Goal: Task Accomplishment & Management: Use online tool/utility

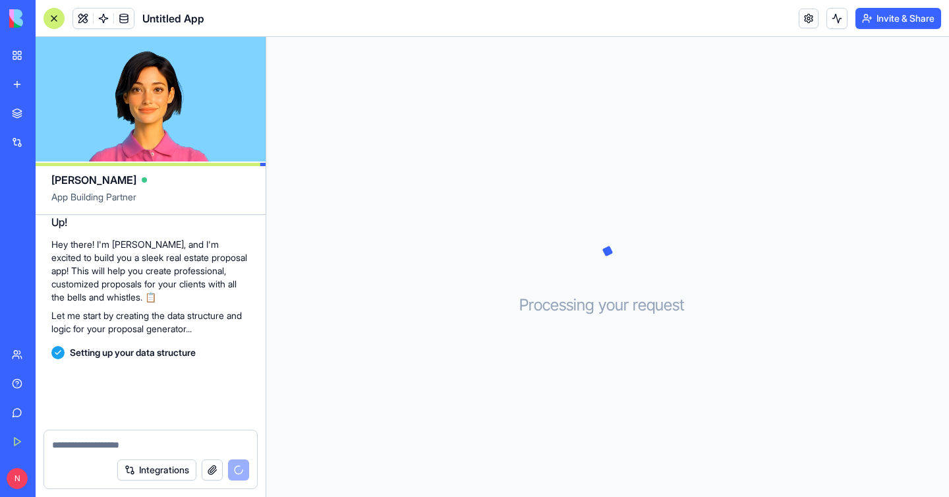
scroll to position [103, 0]
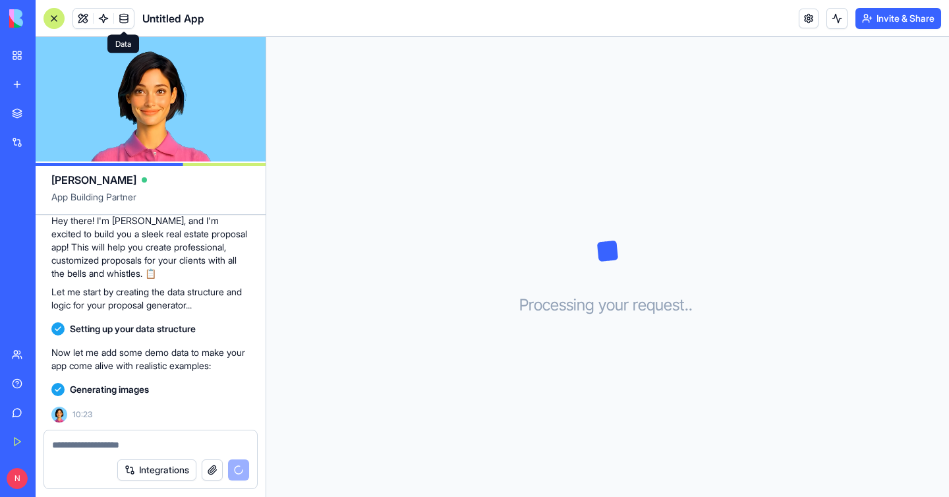
click at [122, 14] on span at bounding box center [123, 18] width 37 height 37
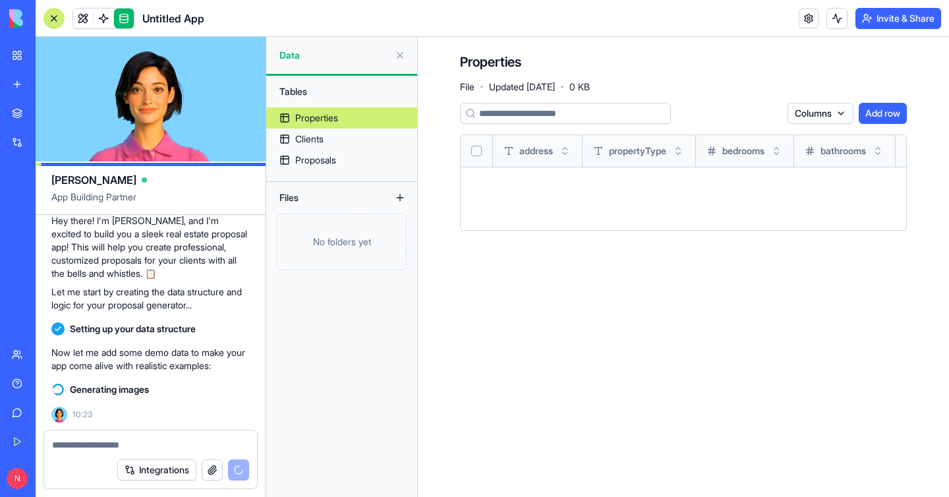
click at [397, 56] on button at bounding box center [399, 55] width 21 height 21
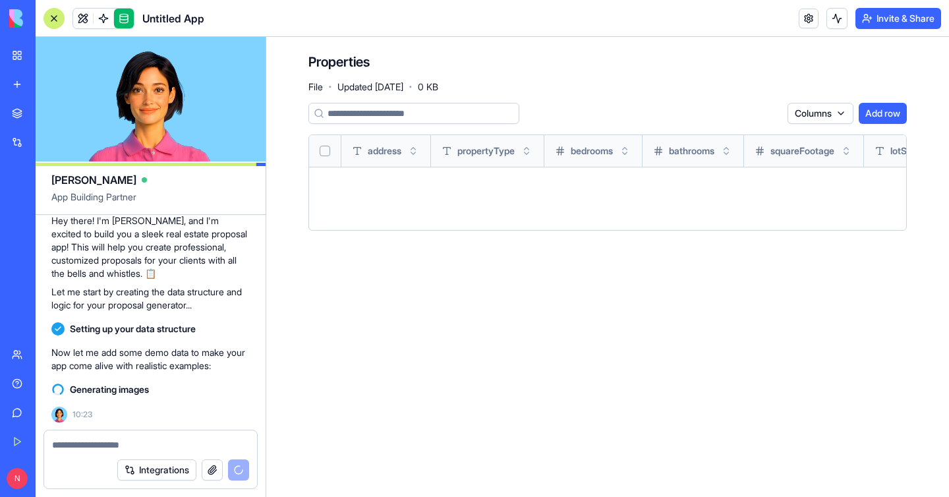
click at [127, 18] on link at bounding box center [124, 19] width 20 height 20
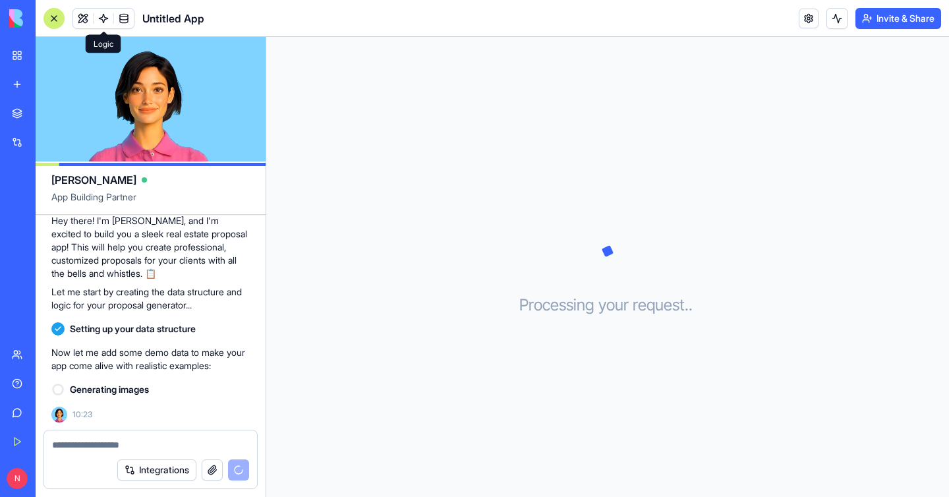
click at [100, 22] on link at bounding box center [104, 19] width 20 height 20
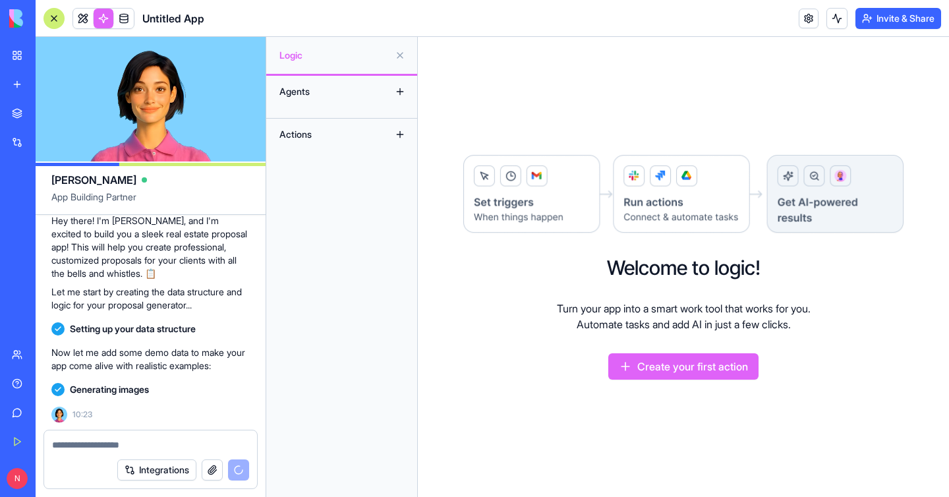
click at [402, 53] on button at bounding box center [399, 55] width 21 height 21
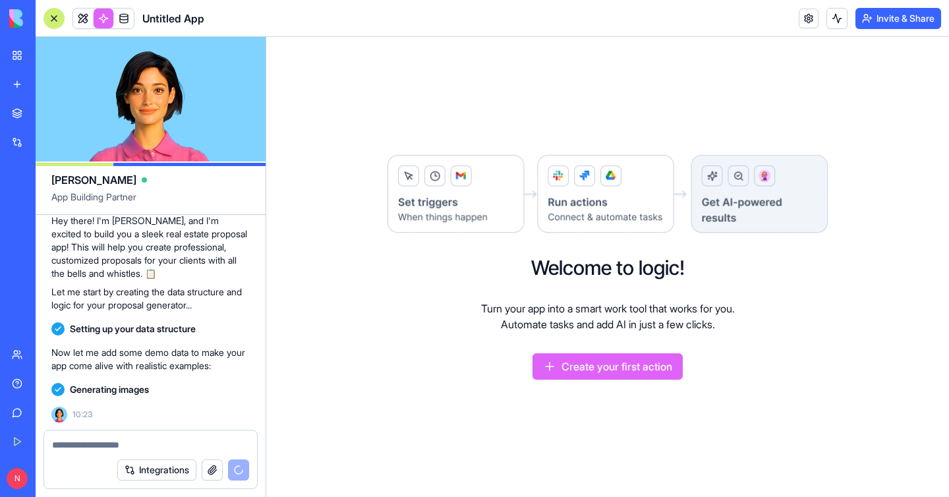
click at [103, 23] on link at bounding box center [104, 19] width 20 height 20
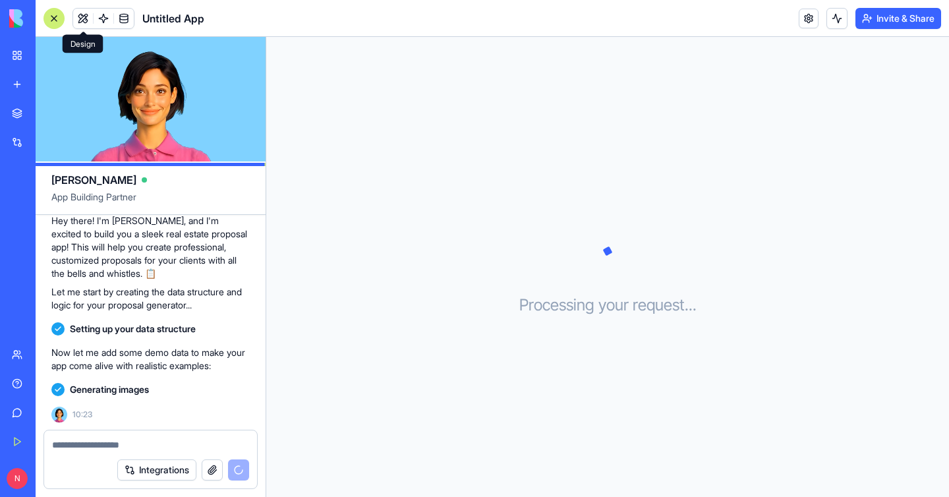
click at [88, 18] on button at bounding box center [83, 19] width 20 height 20
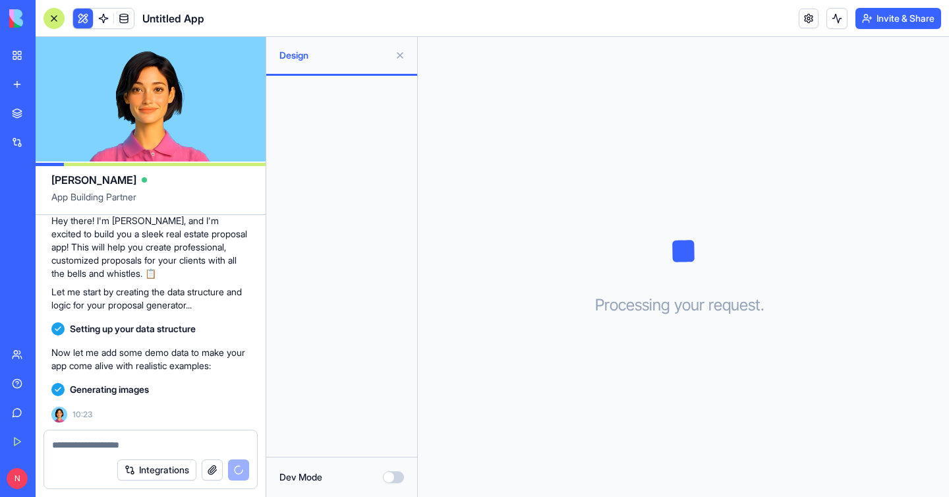
click at [86, 17] on button at bounding box center [83, 19] width 20 height 20
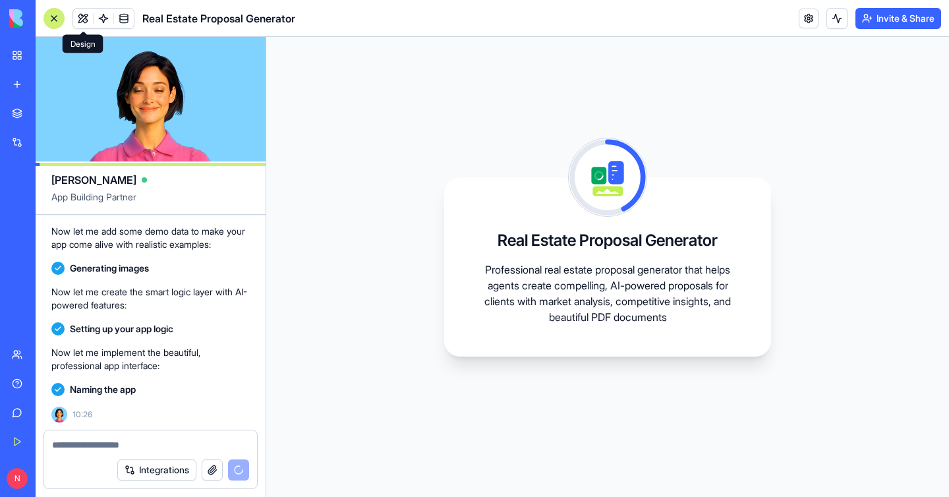
scroll to position [343, 0]
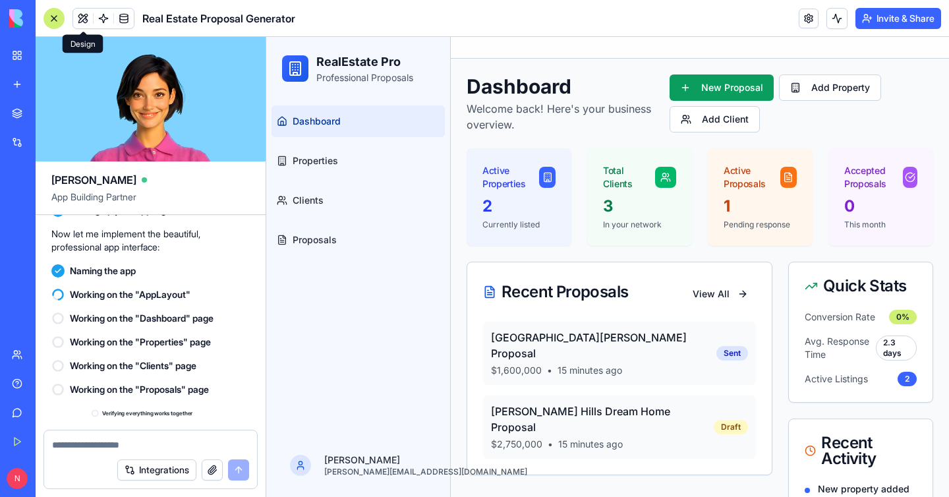
scroll to position [599, 0]
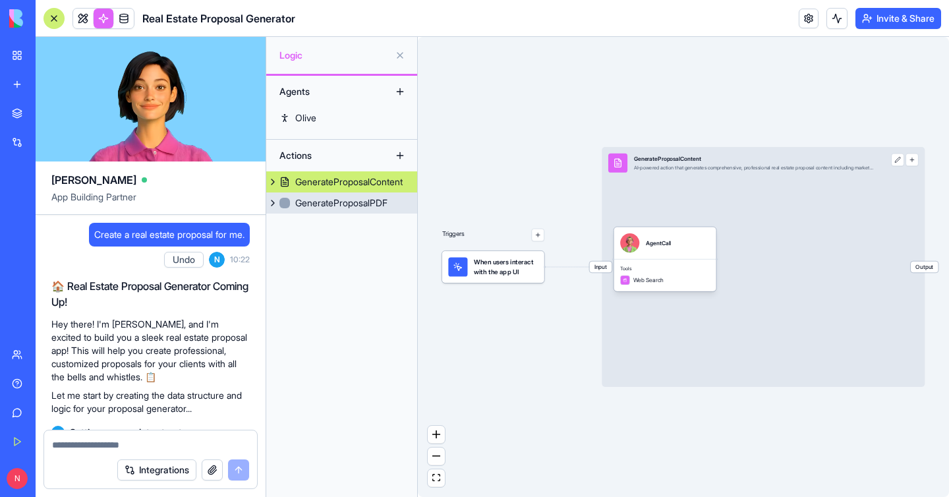
click at [343, 209] on div "GenerateProposalPDF" at bounding box center [341, 202] width 92 height 13
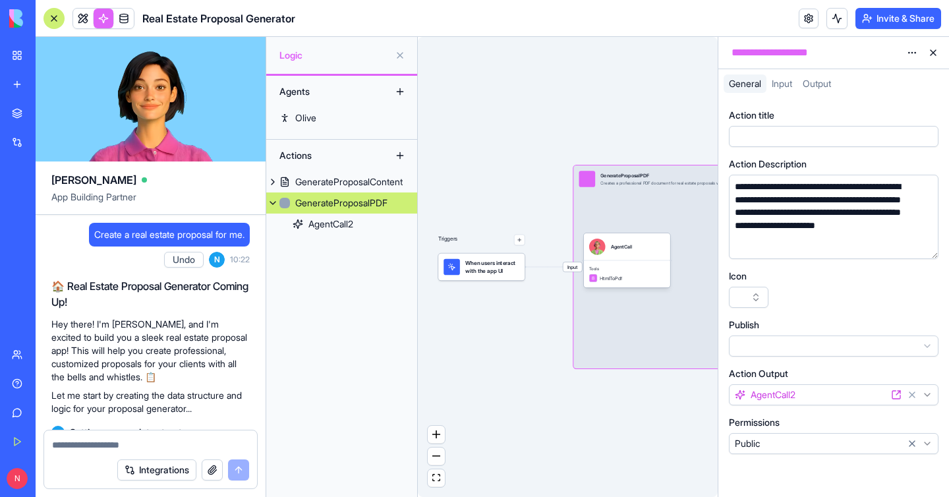
click at [934, 53] on button at bounding box center [932, 52] width 21 height 21
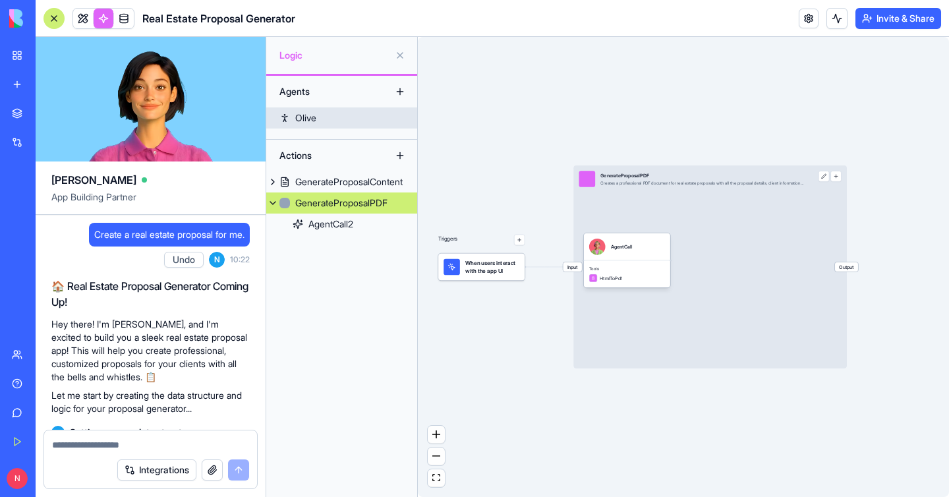
click at [324, 118] on link "Olive" at bounding box center [341, 117] width 151 height 21
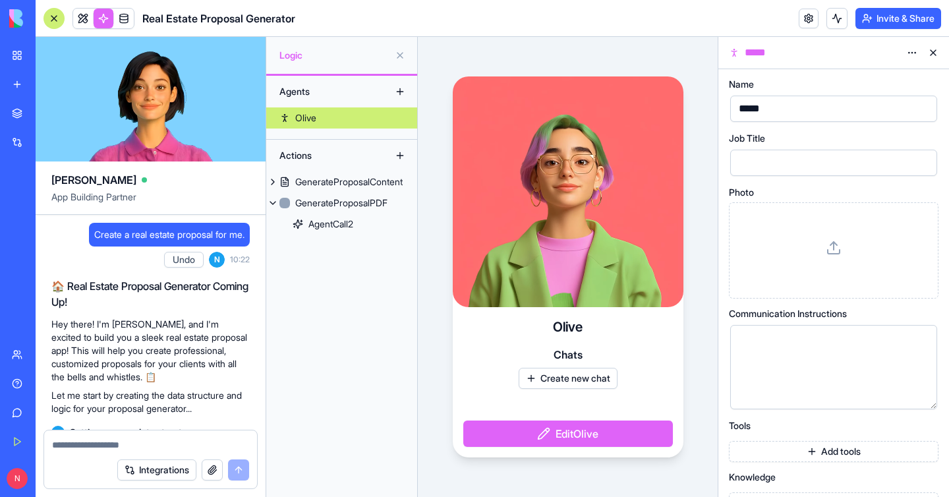
click at [934, 54] on button at bounding box center [932, 52] width 21 height 21
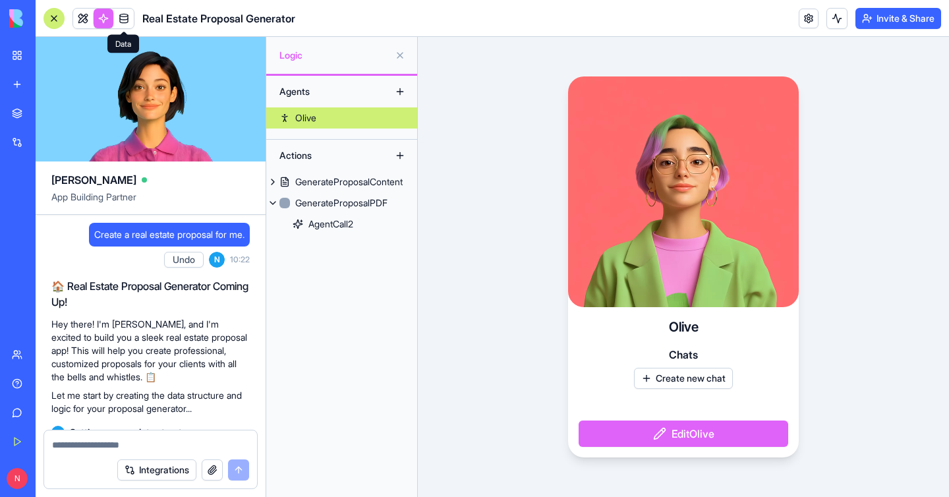
click at [105, 19] on span at bounding box center [123, 18] width 37 height 37
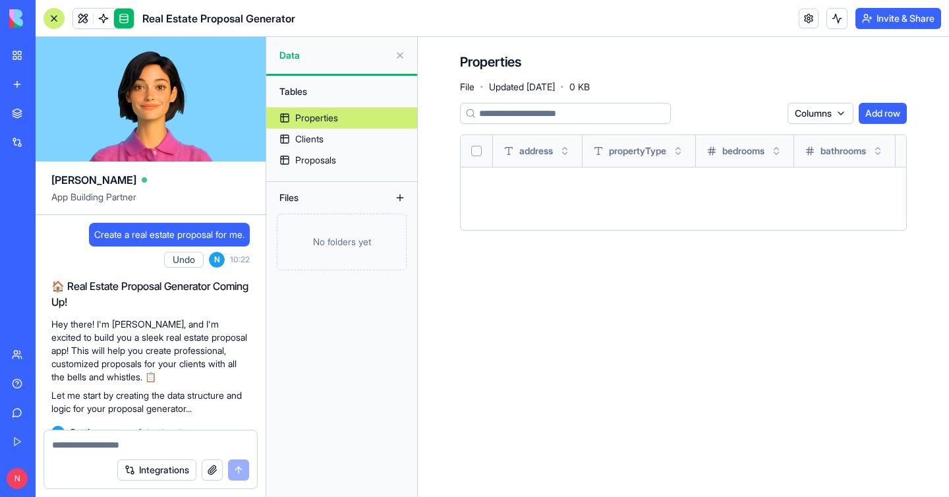
click at [398, 55] on button at bounding box center [399, 55] width 21 height 21
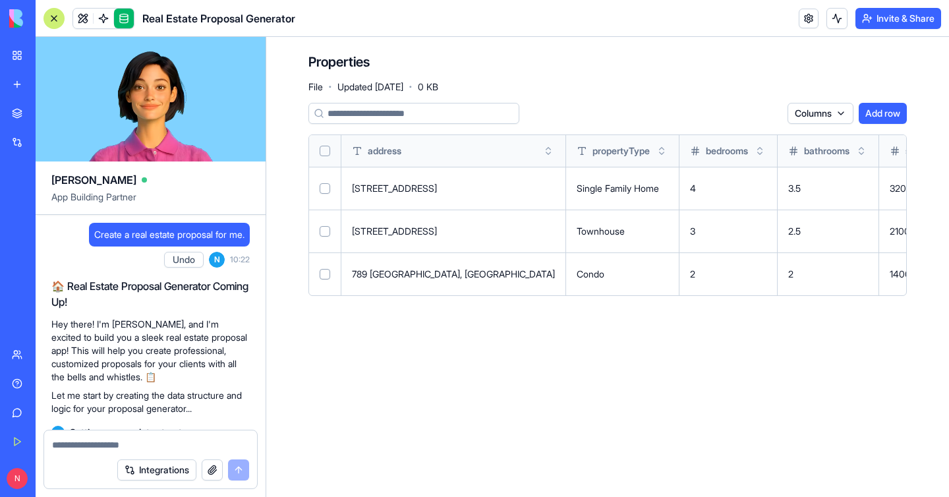
click at [0, 0] on button at bounding box center [0, 0] width 0 height 0
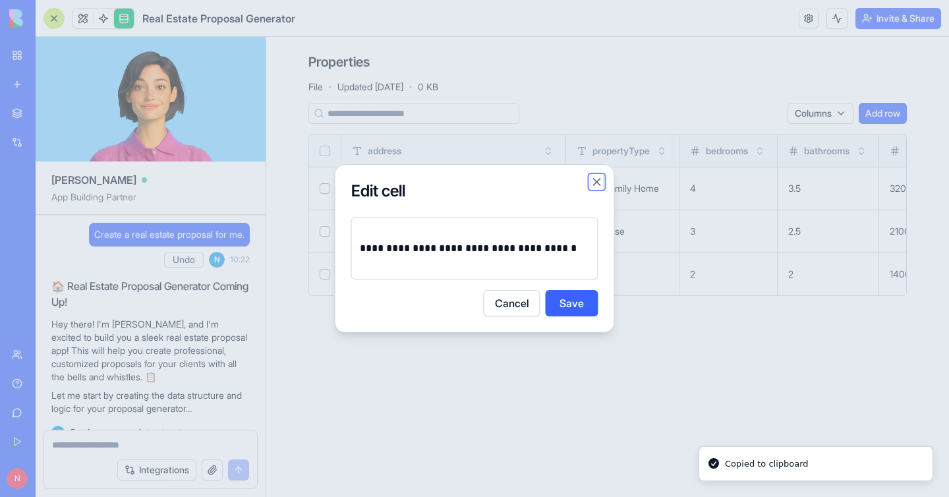
click at [599, 188] on button "Close" at bounding box center [596, 181] width 13 height 13
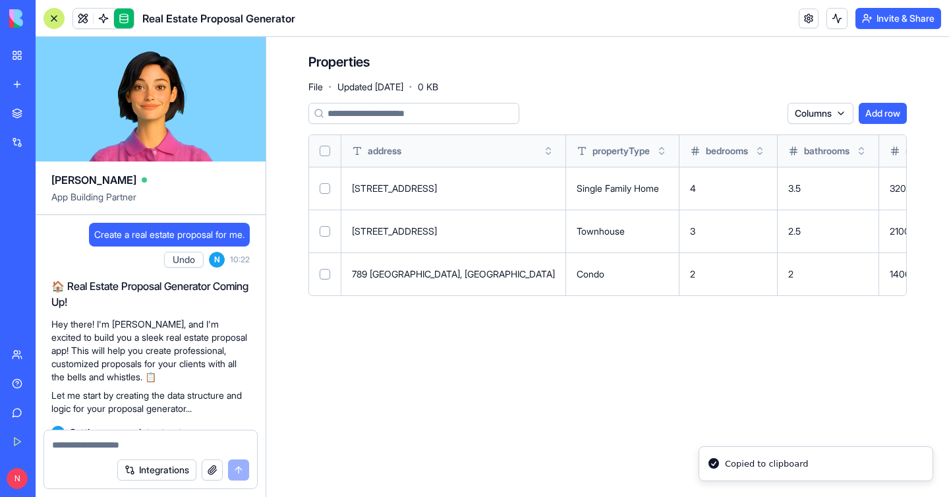
click at [328, 184] on button "Select row" at bounding box center [325, 188] width 11 height 11
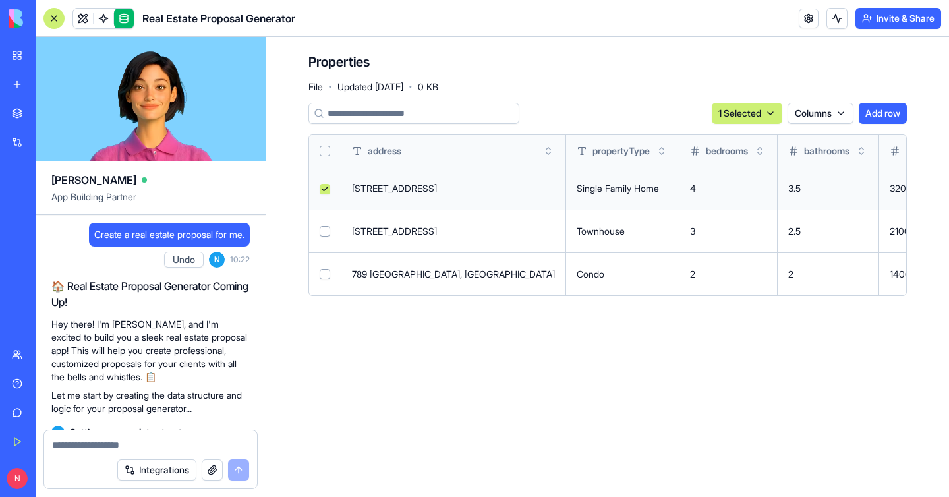
click at [328, 184] on button "Select row" at bounding box center [325, 189] width 11 height 11
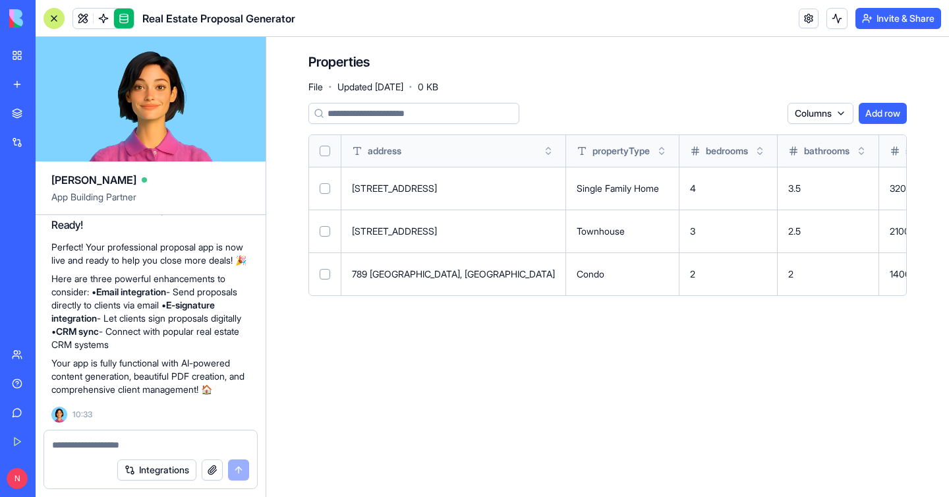
scroll to position [599, 0]
